Goal: Information Seeking & Learning: Learn about a topic

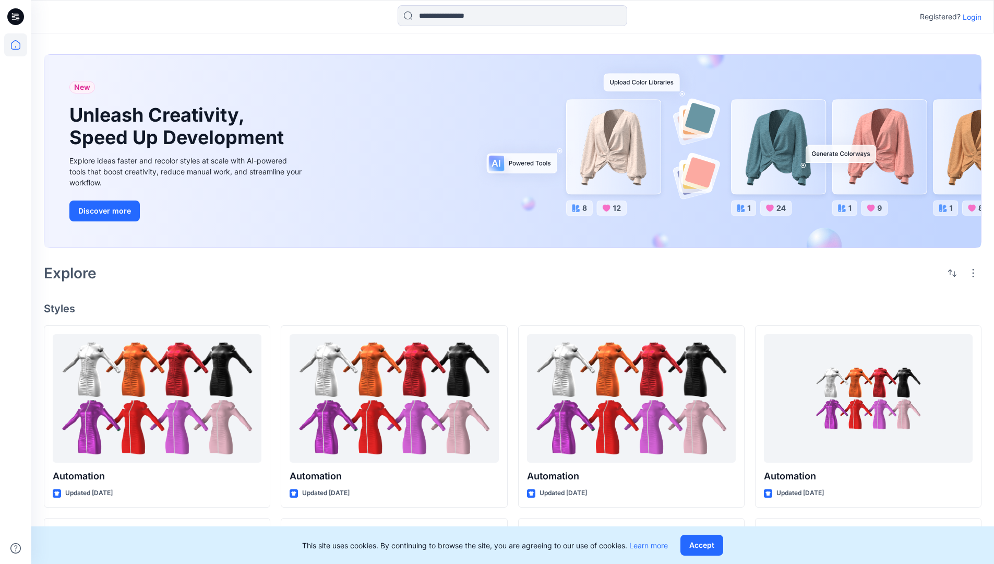
click at [582, 54] on div "New Unleash Creativity, Speed Up Development Explore ideas faster and recolor s…" at bounding box center [513, 153] width 938 height 214
click at [76, 272] on h2 "Explore" at bounding box center [70, 273] width 53 height 17
click at [61, 305] on h4 "Styles" at bounding box center [513, 308] width 938 height 13
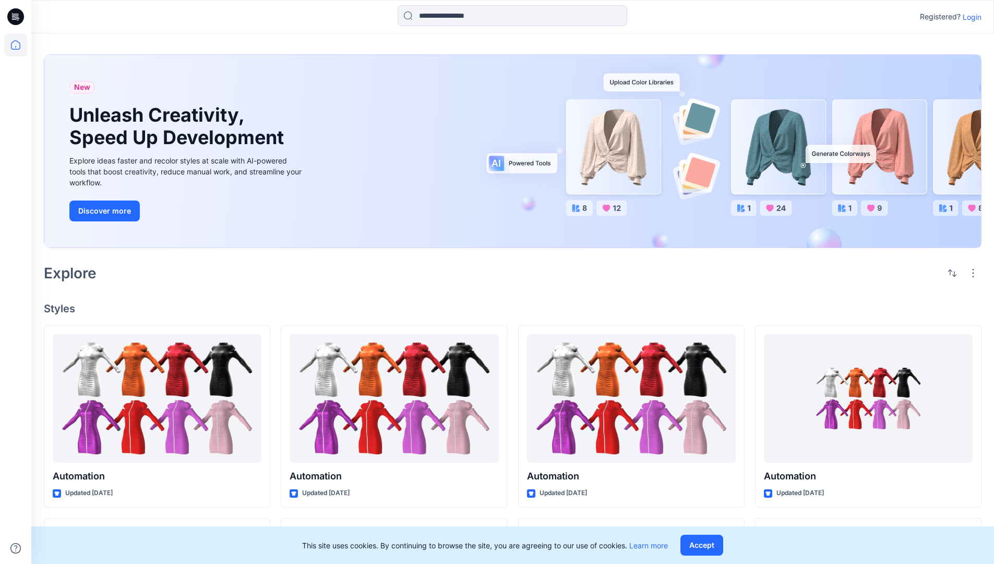
click at [61, 305] on h4 "Styles" at bounding box center [513, 308] width 938 height 13
click at [147, 289] on div "New Unleash Creativity, Speed Up Development Explore ideas faster and recolor s…" at bounding box center [512, 487] width 963 height 909
click at [938, 15] on p "Registered?" at bounding box center [940, 16] width 41 height 13
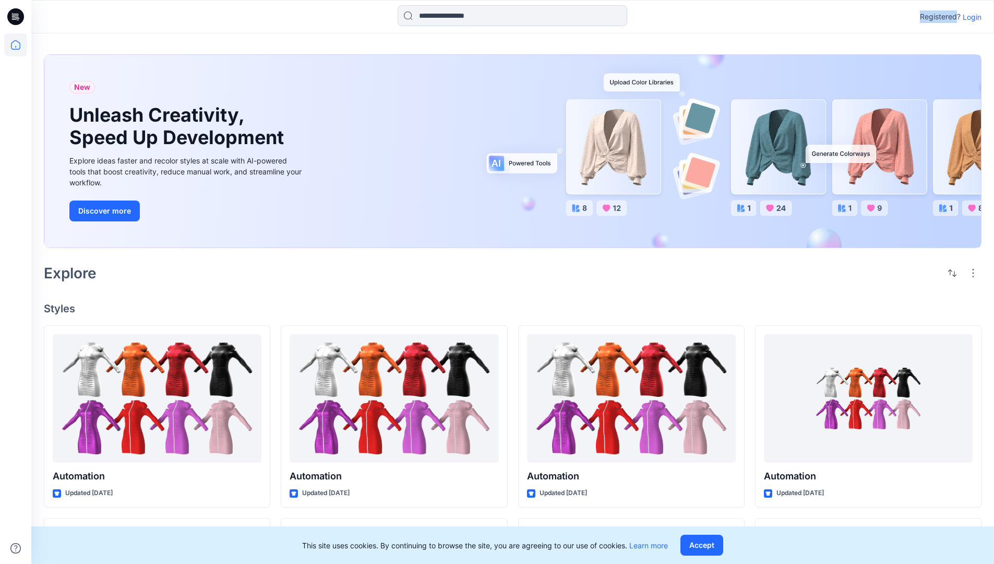
click at [938, 15] on p "Registered?" at bounding box center [940, 16] width 41 height 13
click at [878, 17] on div "Registered? Login" at bounding box center [512, 16] width 962 height 23
click at [987, 17] on div "Registered? Login" at bounding box center [512, 16] width 962 height 23
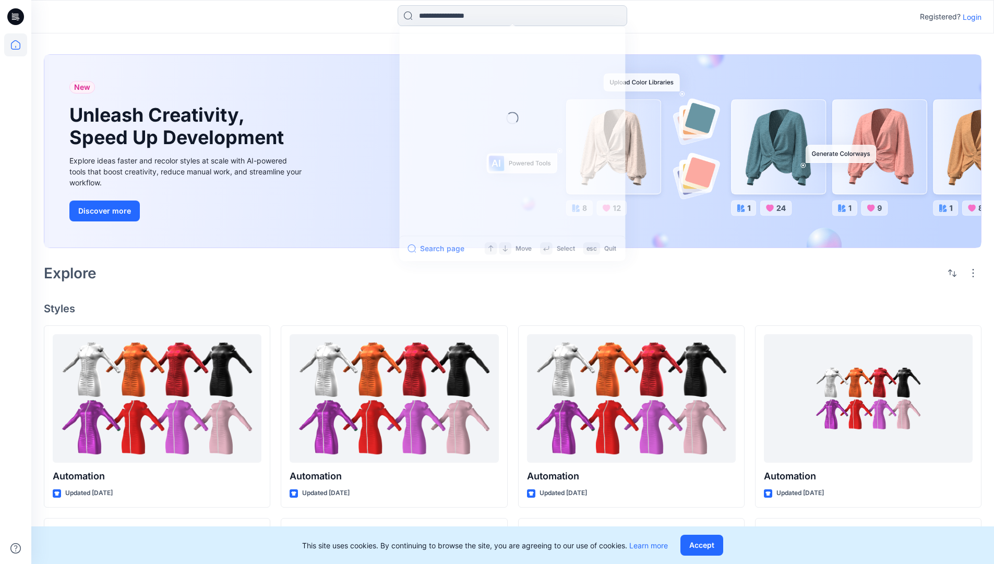
click at [437, 19] on input at bounding box center [513, 15] width 230 height 21
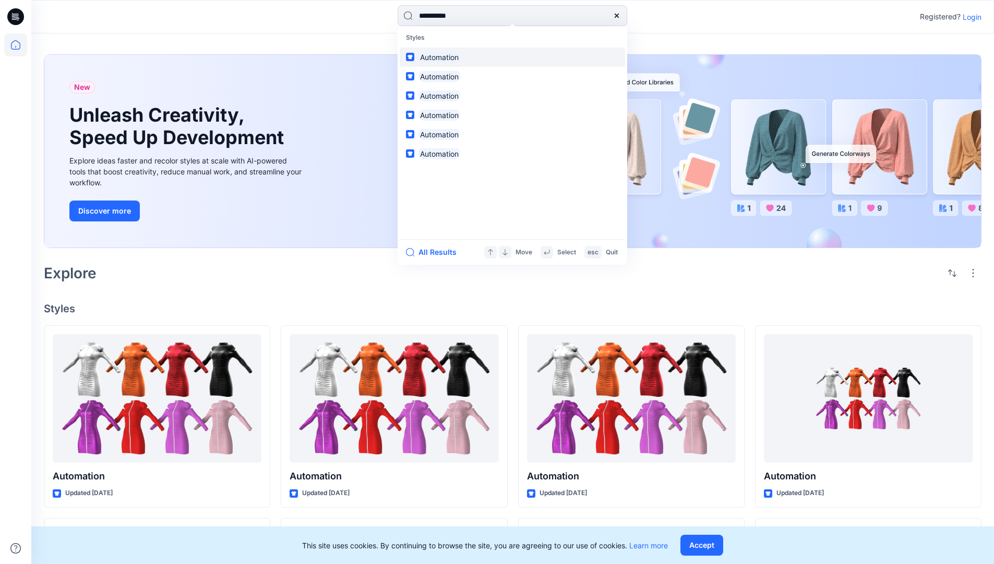
type input "**********"
click at [444, 55] on mark "Automation" at bounding box center [439, 57] width 42 height 12
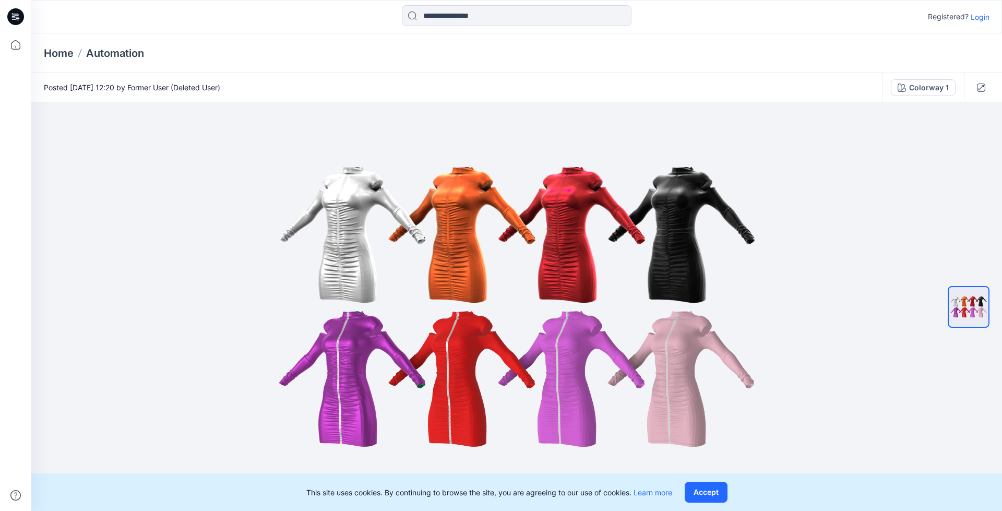
click at [123, 53] on p "Automation" at bounding box center [115, 53] width 58 height 15
